Goal: Information Seeking & Learning: Learn about a topic

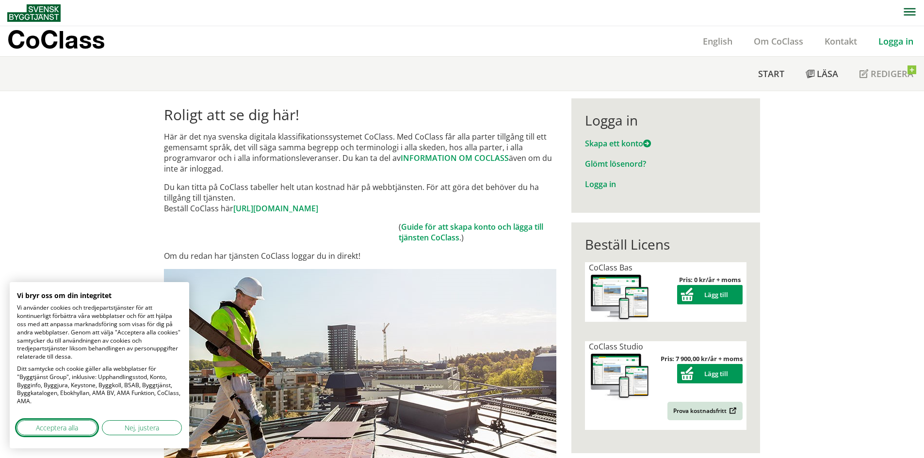
click at [64, 425] on span "Acceptera alla" at bounding box center [57, 428] width 42 height 10
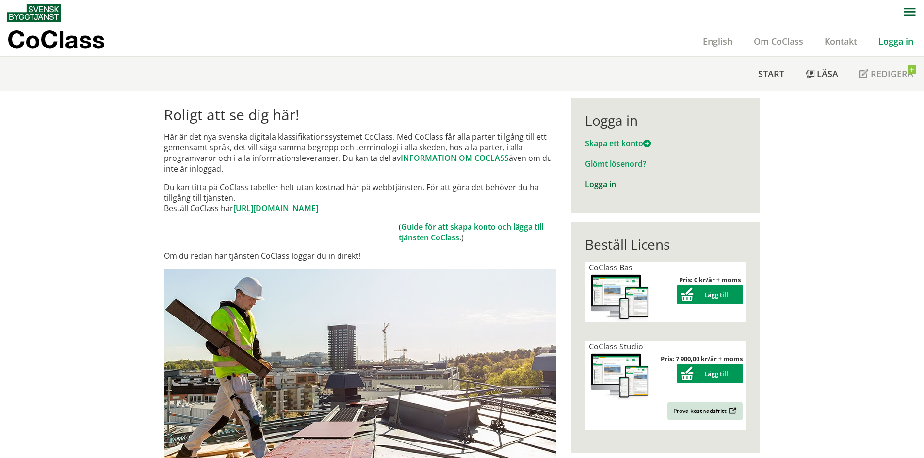
click at [601, 185] on link "Logga in" at bounding box center [600, 184] width 31 height 11
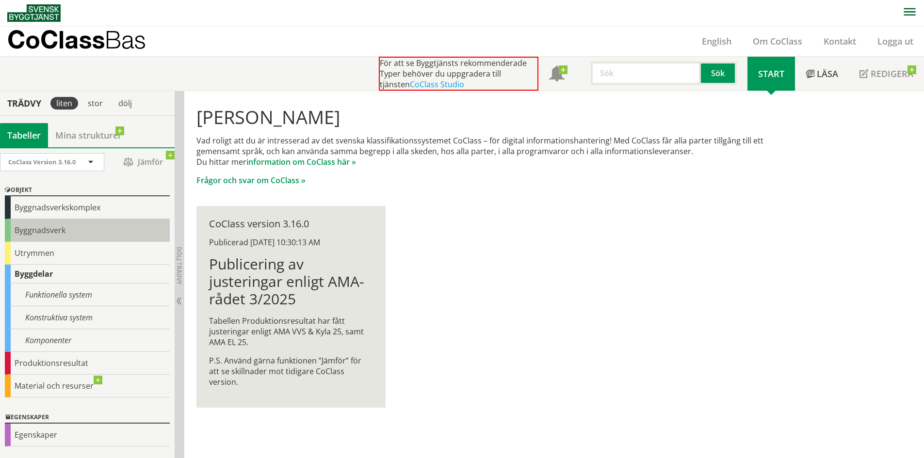
click at [53, 229] on div "Byggnadsverk" at bounding box center [87, 230] width 165 height 23
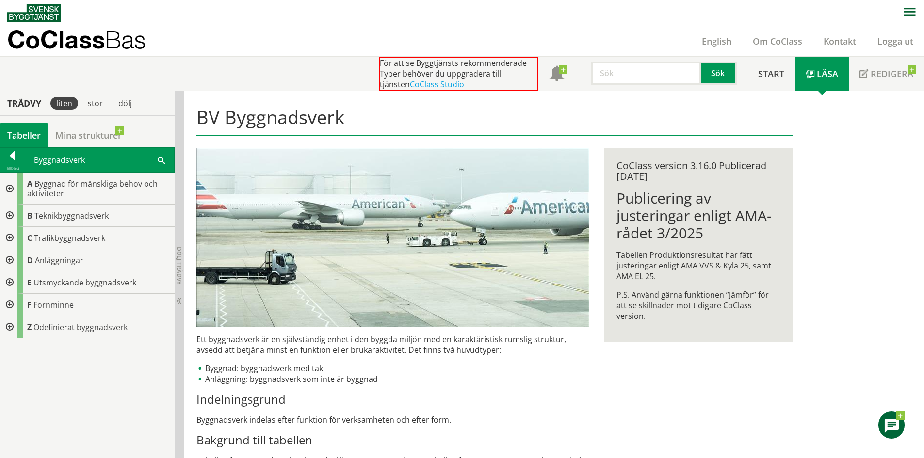
click at [894, 427] on use at bounding box center [892, 426] width 14 height 14
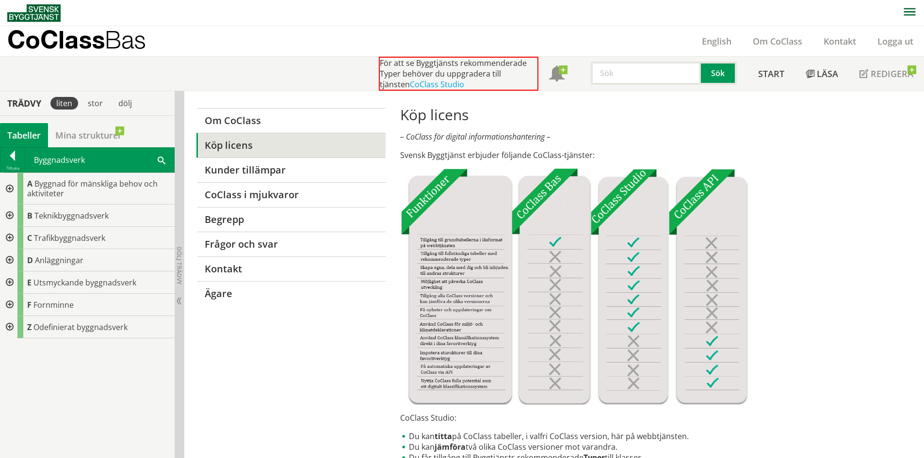
click at [9, 189] on div at bounding box center [8, 189] width 17 height 32
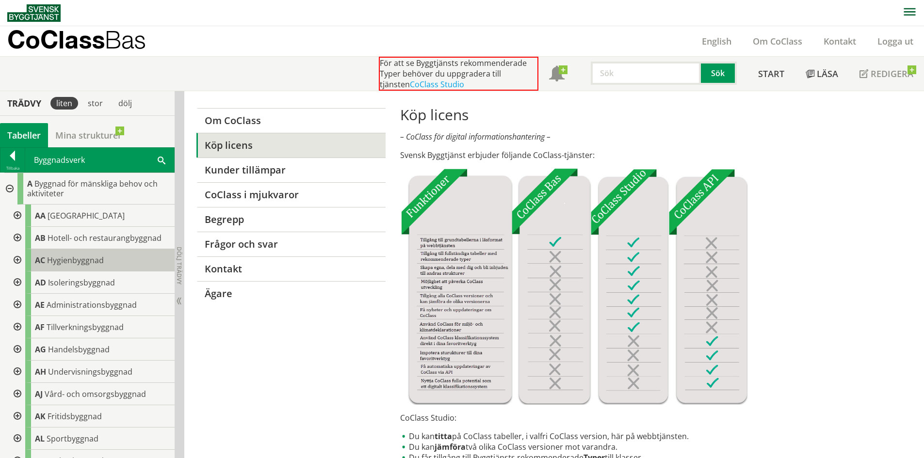
click at [84, 261] on span "Hygienbyggnad" at bounding box center [75, 260] width 57 height 11
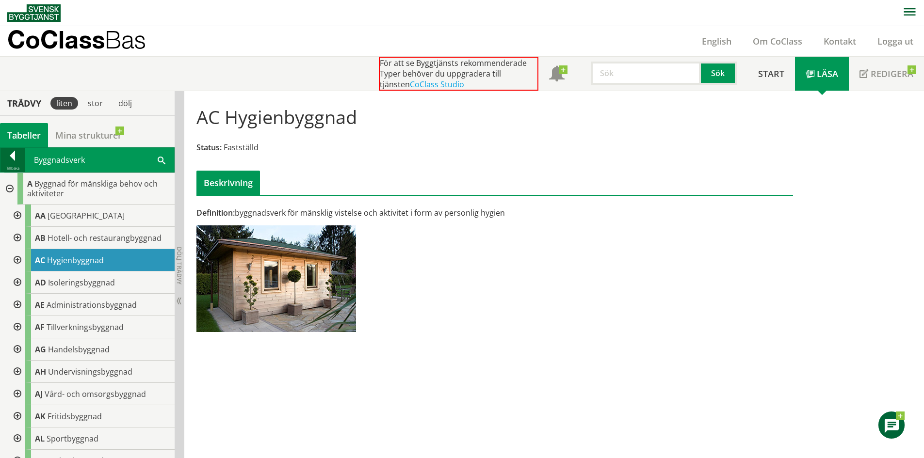
click at [11, 154] on div at bounding box center [12, 158] width 24 height 14
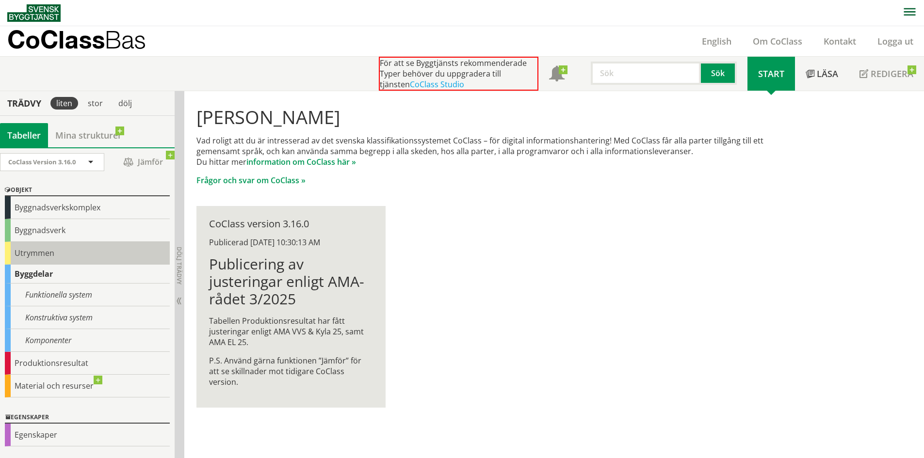
click at [49, 255] on div "Utrymmen" at bounding box center [87, 253] width 165 height 23
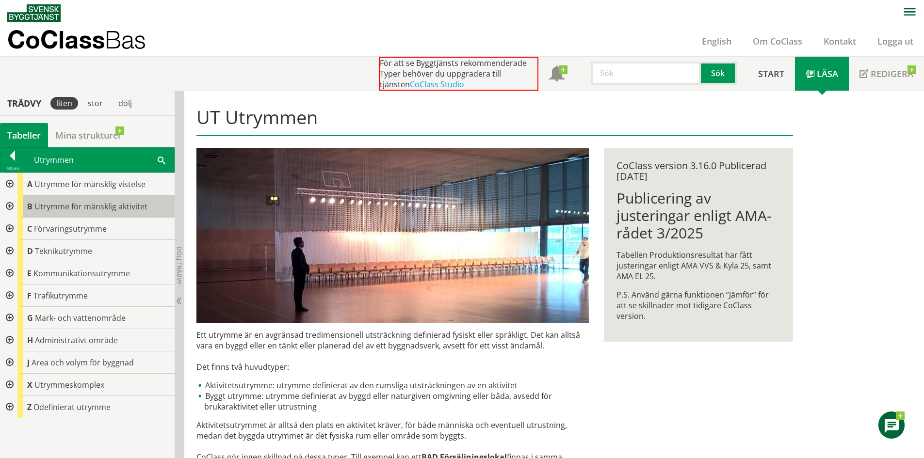
click at [95, 208] on span "Utrymme för mänsklig aktivitet" at bounding box center [90, 206] width 113 height 11
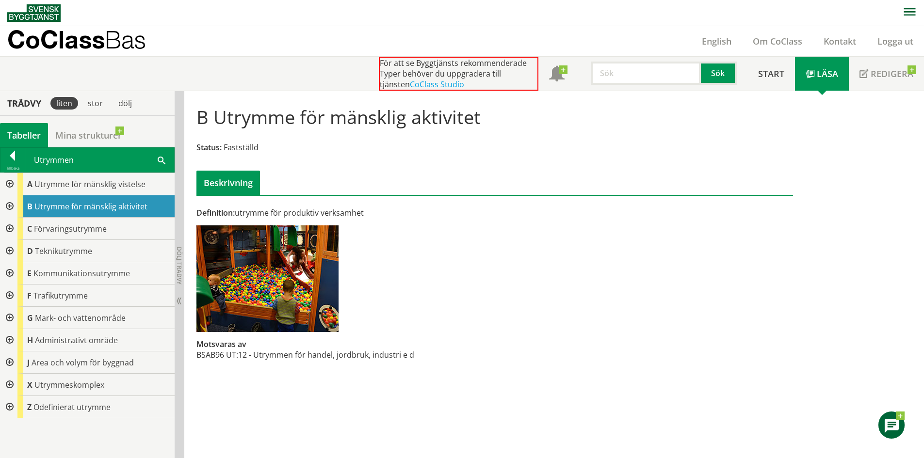
click at [893, 428] on use at bounding box center [892, 426] width 14 height 14
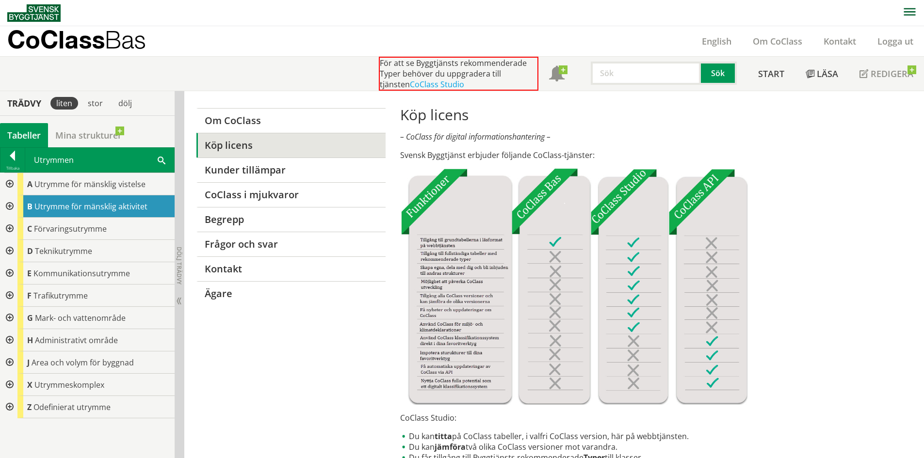
click at [139, 41] on span "Bas" at bounding box center [125, 39] width 41 height 29
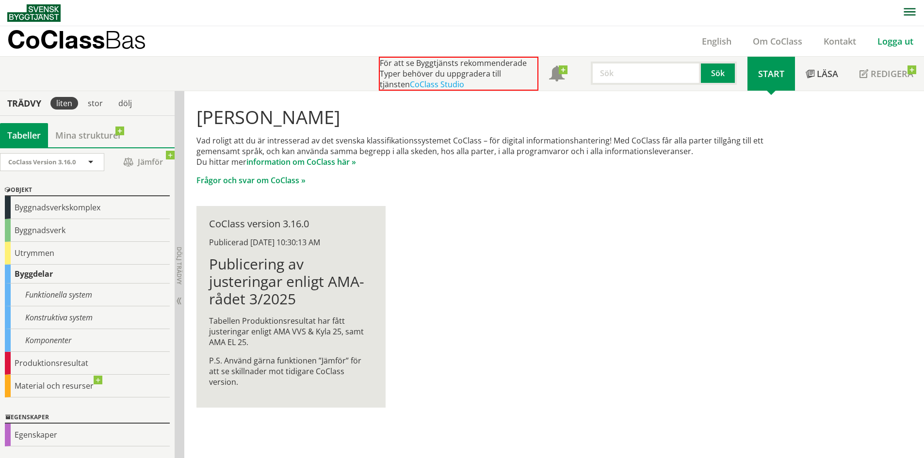
click at [900, 39] on link "Logga ut" at bounding box center [895, 41] width 57 height 12
